Goal: Task Accomplishment & Management: Use online tool/utility

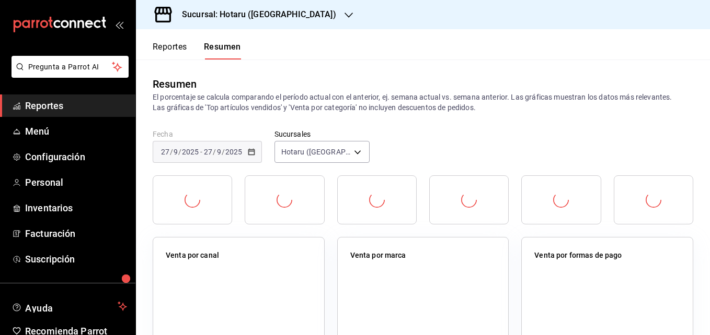
scroll to position [59, 0]
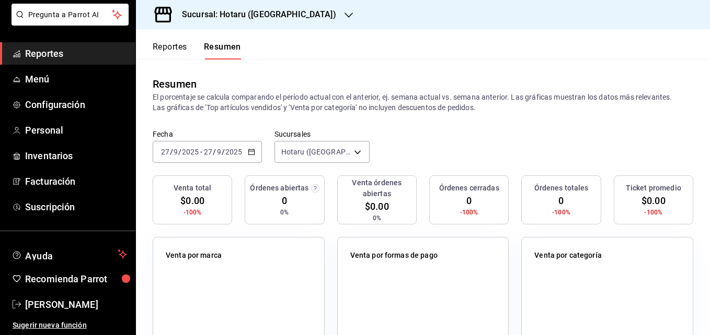
click at [267, 24] on div "Sucursal: Hotaru ([GEOGRAPHIC_DATA])" at bounding box center [250, 14] width 213 height 29
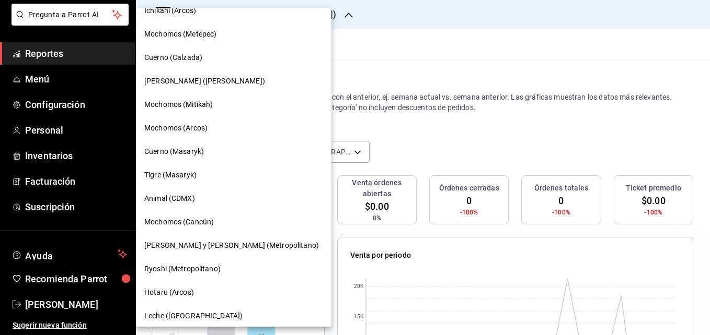
scroll to position [573, 0]
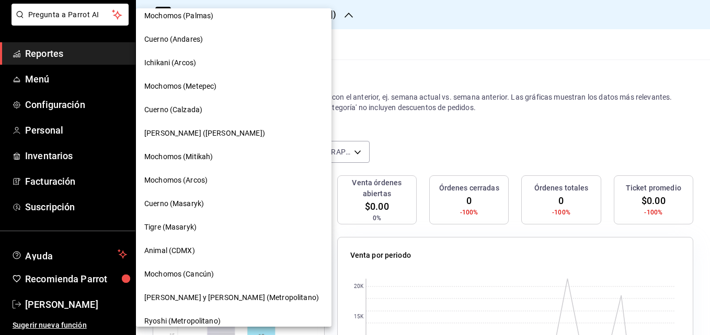
click at [201, 136] on span "[PERSON_NAME] ([PERSON_NAME])" at bounding box center [204, 133] width 121 height 11
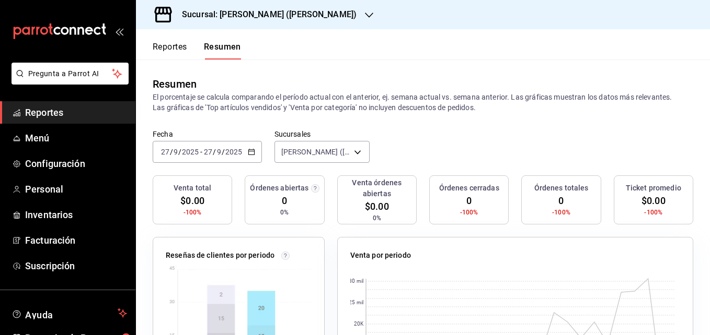
click at [194, 152] on input "2025" at bounding box center [190, 152] width 18 height 8
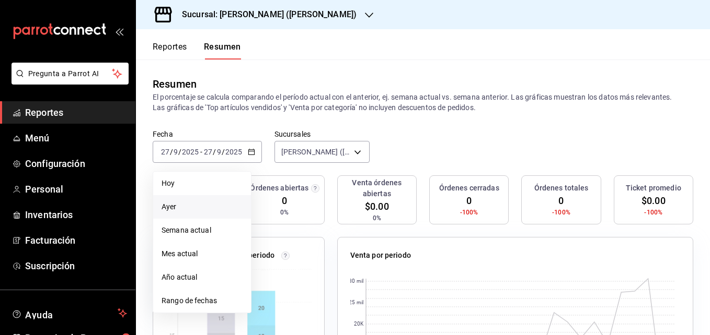
click at [189, 203] on span "Ayer" at bounding box center [201, 207] width 81 height 11
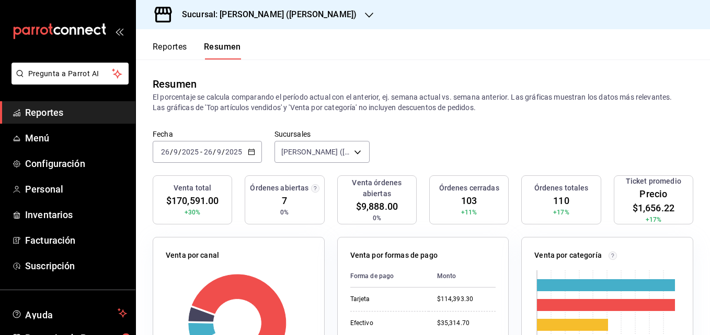
click at [168, 47] on font "Reportes" at bounding box center [170, 47] width 34 height 10
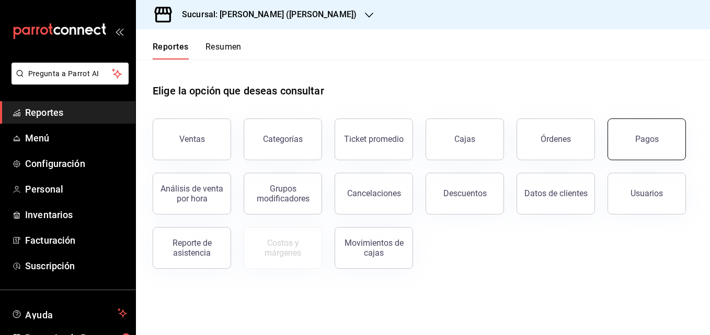
click at [648, 143] on div "Pagos" at bounding box center [647, 139] width 24 height 10
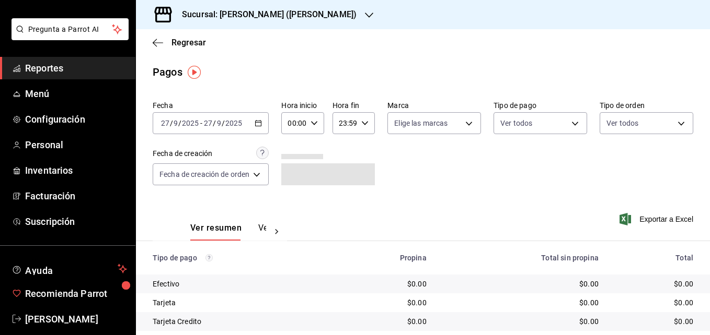
scroll to position [52, 0]
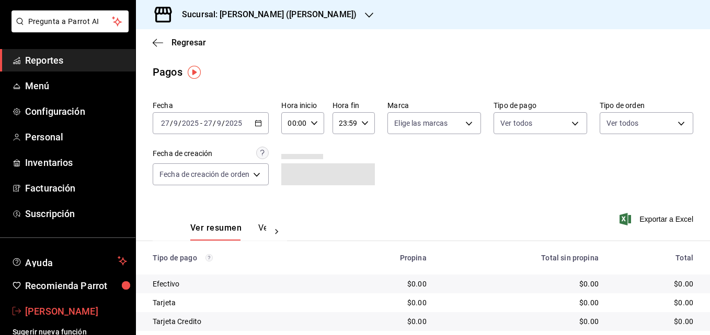
click at [79, 301] on link "[PERSON_NAME]" at bounding box center [67, 311] width 135 height 22
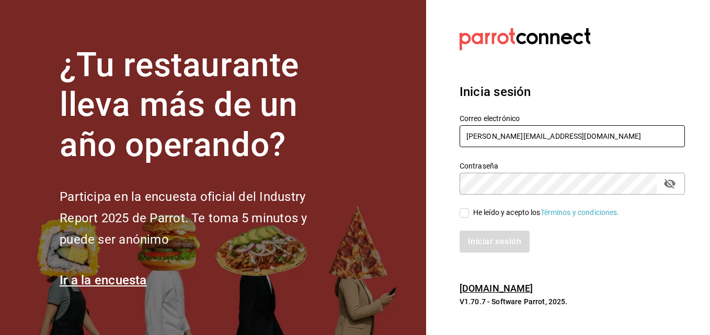
click at [518, 140] on input "[PERSON_NAME][EMAIL_ADDRESS][DOMAIN_NAME]" at bounding box center [571, 136] width 225 height 22
type input "[EMAIL_ADDRESS][DOMAIN_NAME]"
click at [470, 212] on span "He leído y acepto los Términos y condiciones." at bounding box center [544, 212] width 150 height 11
click at [469, 212] on input "He leído y acepto los Términos y condiciones." at bounding box center [463, 213] width 9 height 9
checkbox input "true"
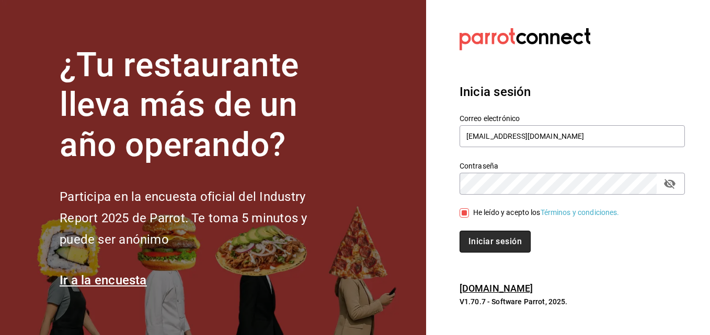
click at [473, 237] on button "Iniciar sesión" at bounding box center [494, 242] width 71 height 22
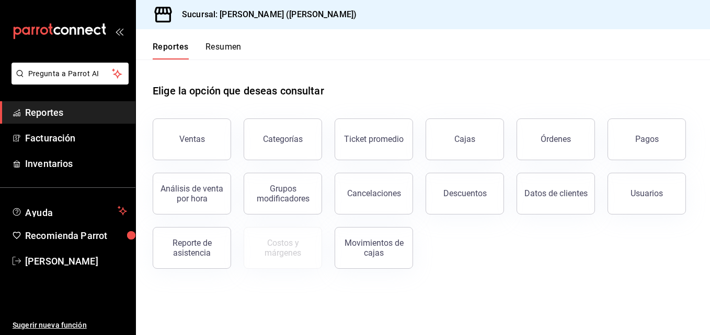
click at [219, 48] on button "Resumen" at bounding box center [223, 51] width 36 height 18
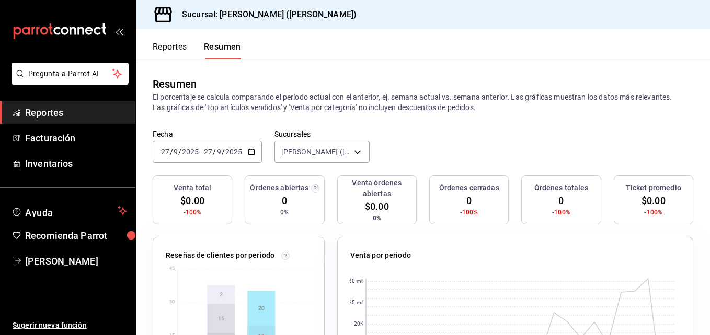
click at [196, 162] on div "2025-09-27 27 / 9 / 2025 - 2025-09-27 27 / 9 / 2025" at bounding box center [207, 152] width 109 height 22
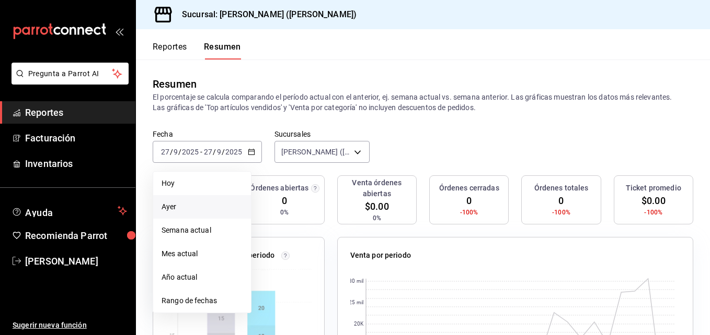
click at [180, 211] on span "Ayer" at bounding box center [201, 207] width 81 height 11
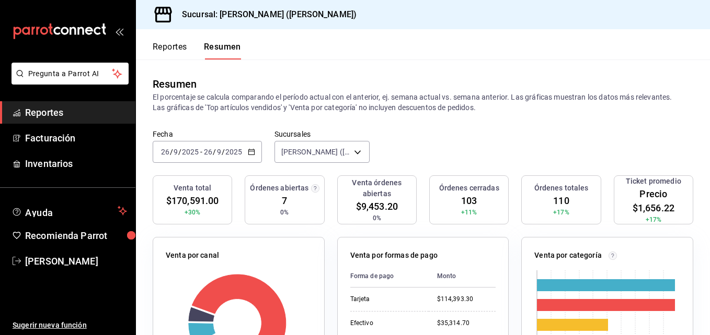
click at [178, 38] on div "Reportes Resumen" at bounding box center [188, 44] width 105 height 30
click at [175, 55] on button "Reportes" at bounding box center [170, 51] width 34 height 18
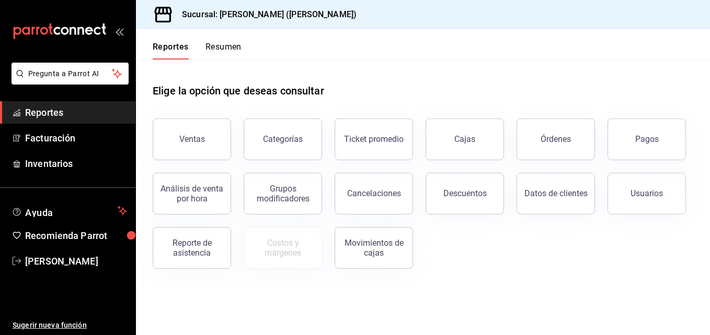
click at [663, 149] on button "Pagos" at bounding box center [646, 140] width 78 height 42
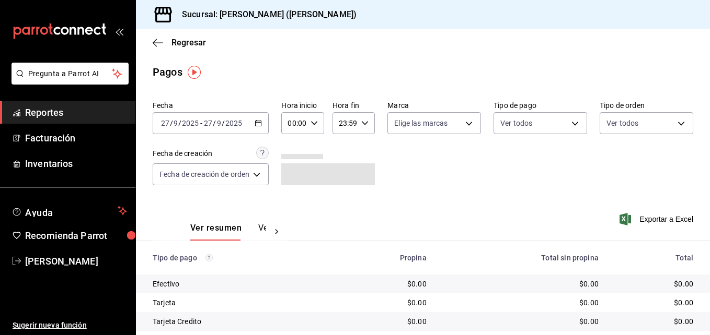
click at [248, 114] on div "2025-09-27 27 / 9 / 2025 - 2025-09-27 27 / 9 / 2025" at bounding box center [211, 123] width 116 height 22
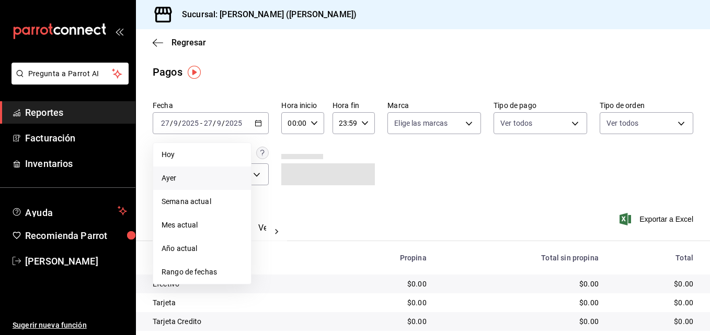
click at [205, 174] on span "Ayer" at bounding box center [201, 178] width 81 height 11
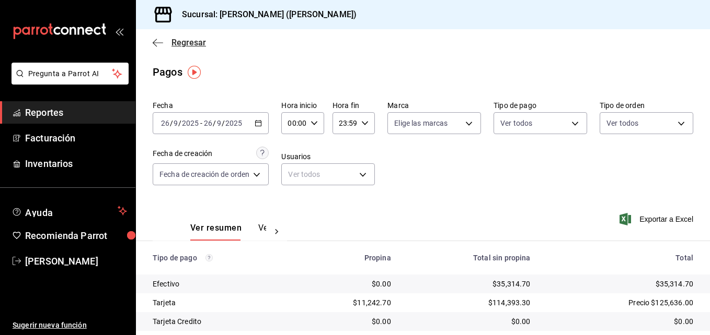
click at [165, 44] on span "Regresar" at bounding box center [179, 43] width 53 height 10
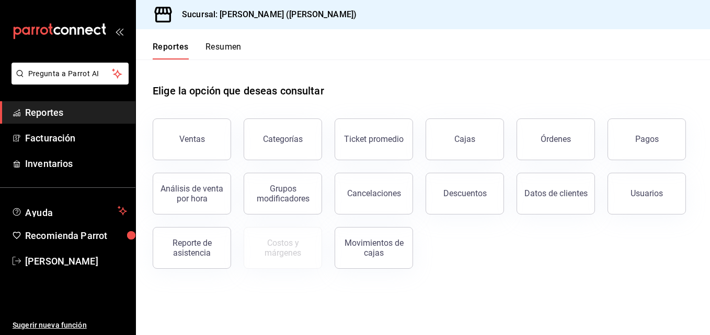
click at [221, 31] on div "Reportes Resumen" at bounding box center [189, 44] width 106 height 30
click at [222, 42] on button "Resumen" at bounding box center [223, 51] width 36 height 18
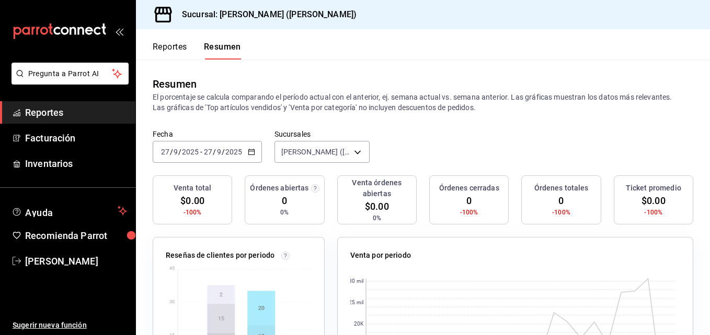
click at [165, 154] on input "27" at bounding box center [164, 152] width 9 height 8
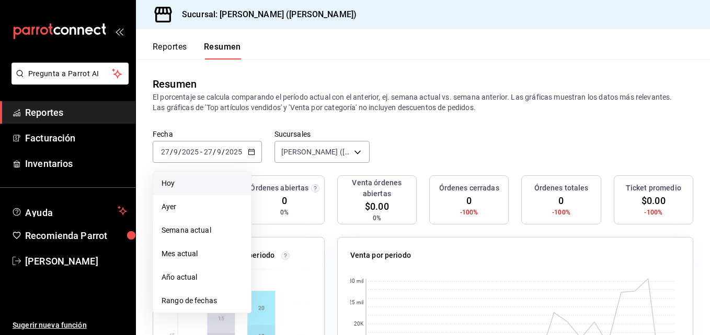
click at [181, 183] on span "Hoy" at bounding box center [201, 183] width 81 height 11
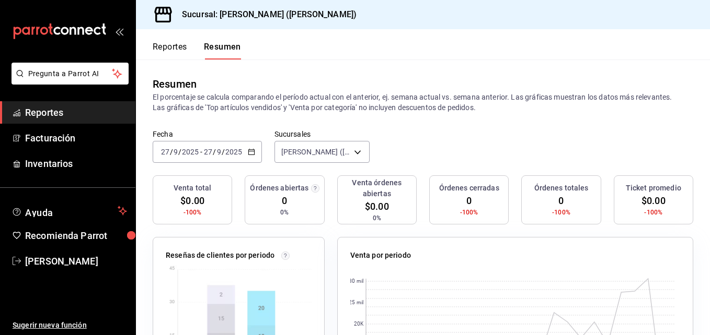
click at [183, 162] on div "2025-09-27 27 / 9 / 2025 - 2025-09-27 27 / 9 / 2025" at bounding box center [207, 152] width 109 height 22
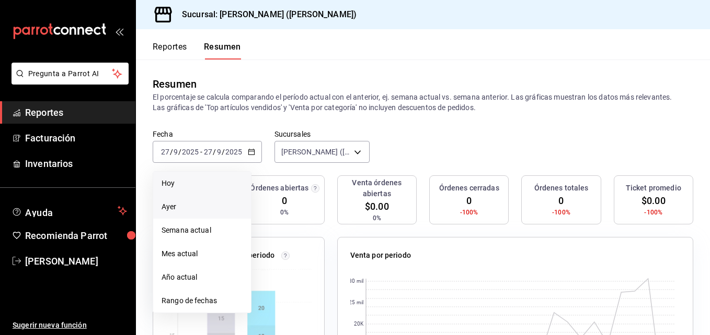
click at [186, 198] on li "Ayer" at bounding box center [202, 207] width 98 height 24
